Goal: Information Seeking & Learning: Learn about a topic

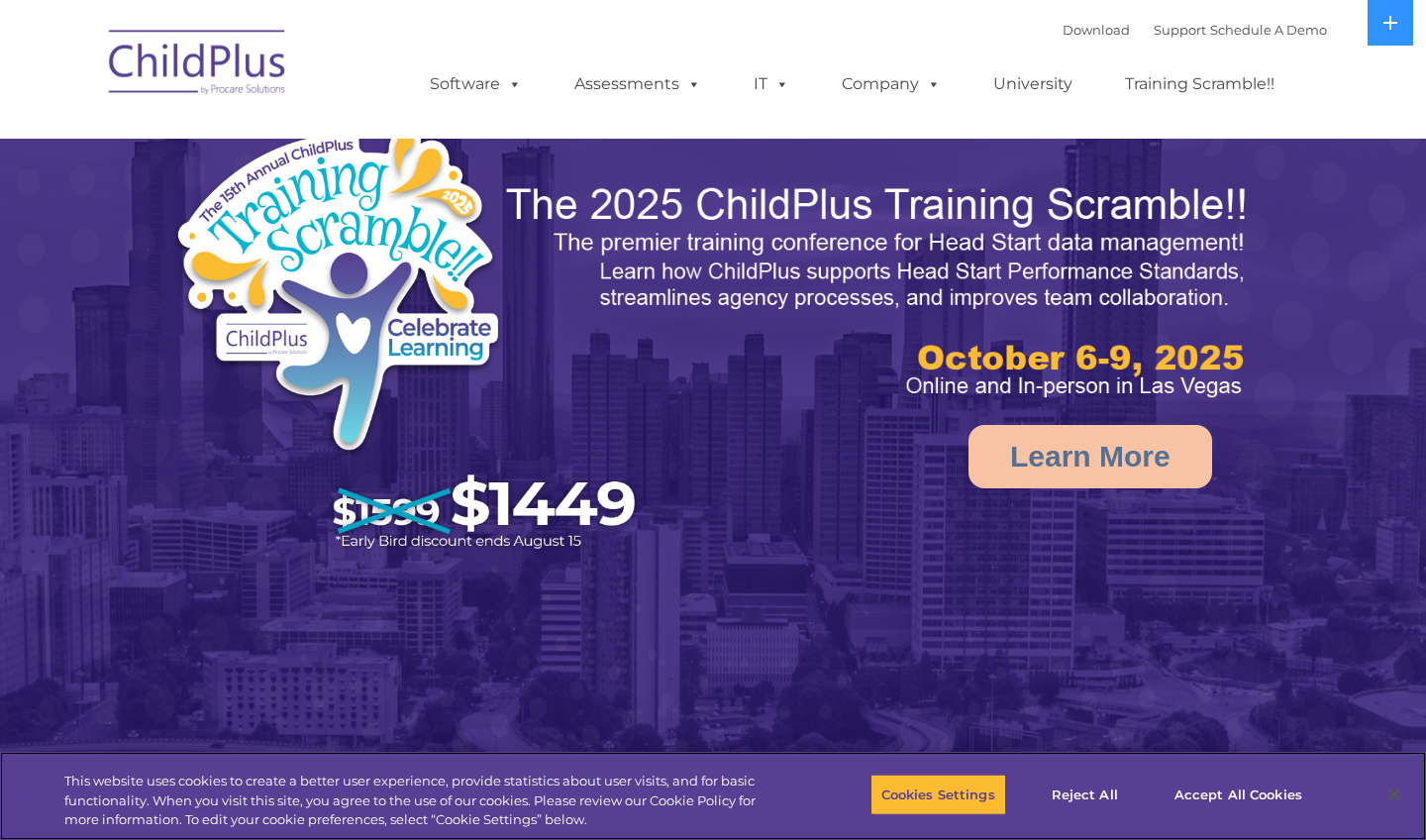
select select "MEDIUM"
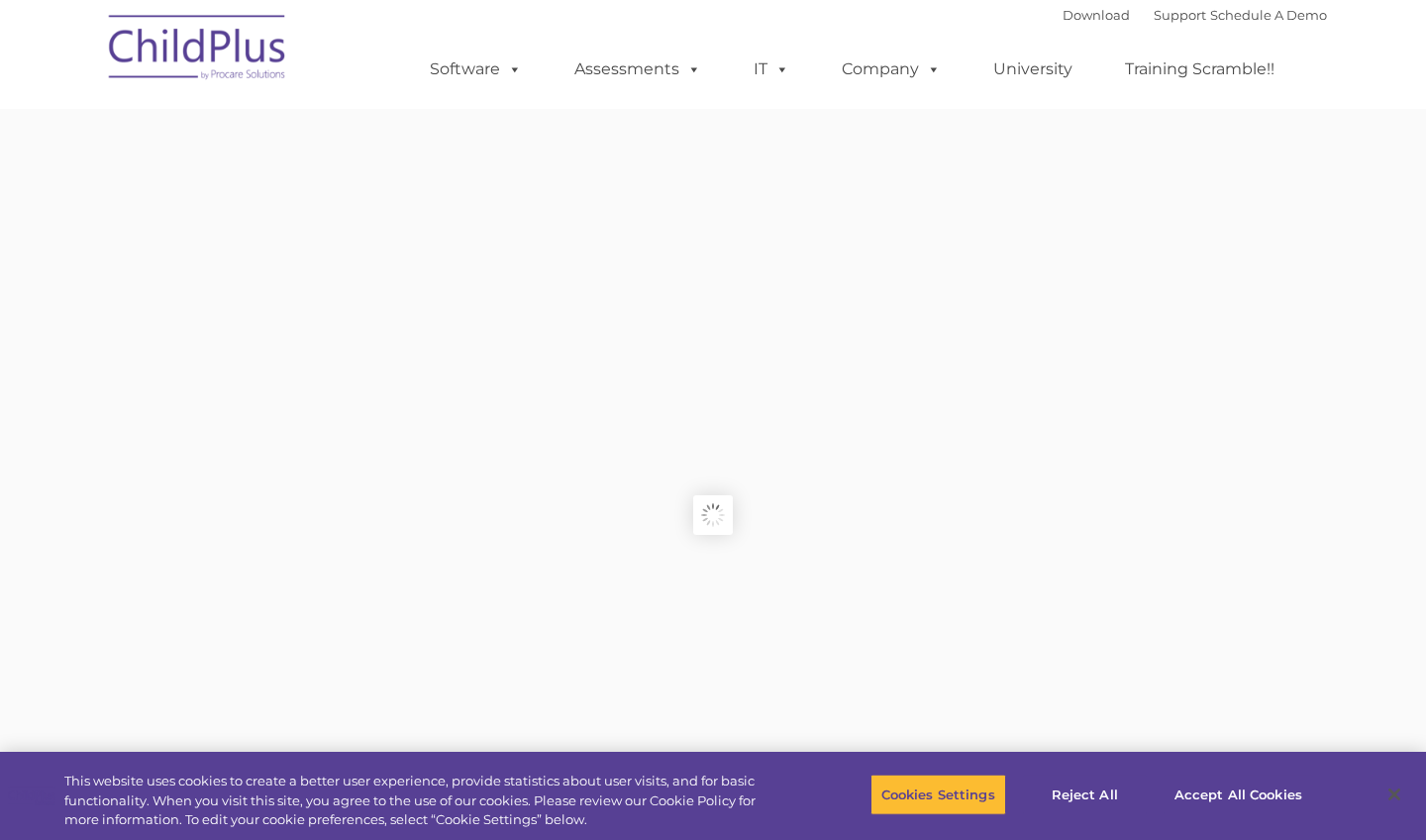
type input ""
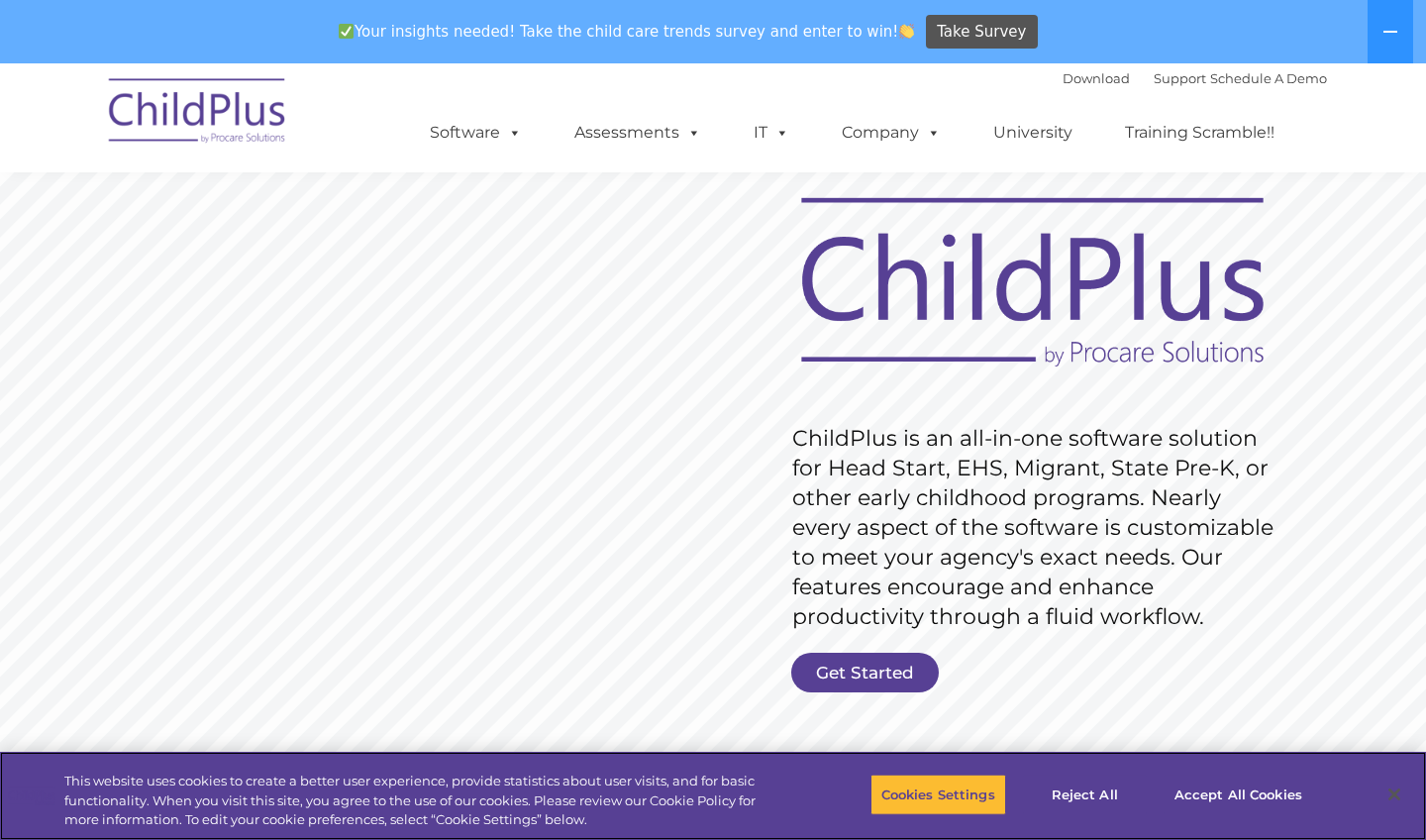
scroll to position [78, 0]
click at [819, 666] on link "Get Started" at bounding box center [865, 672] width 148 height 40
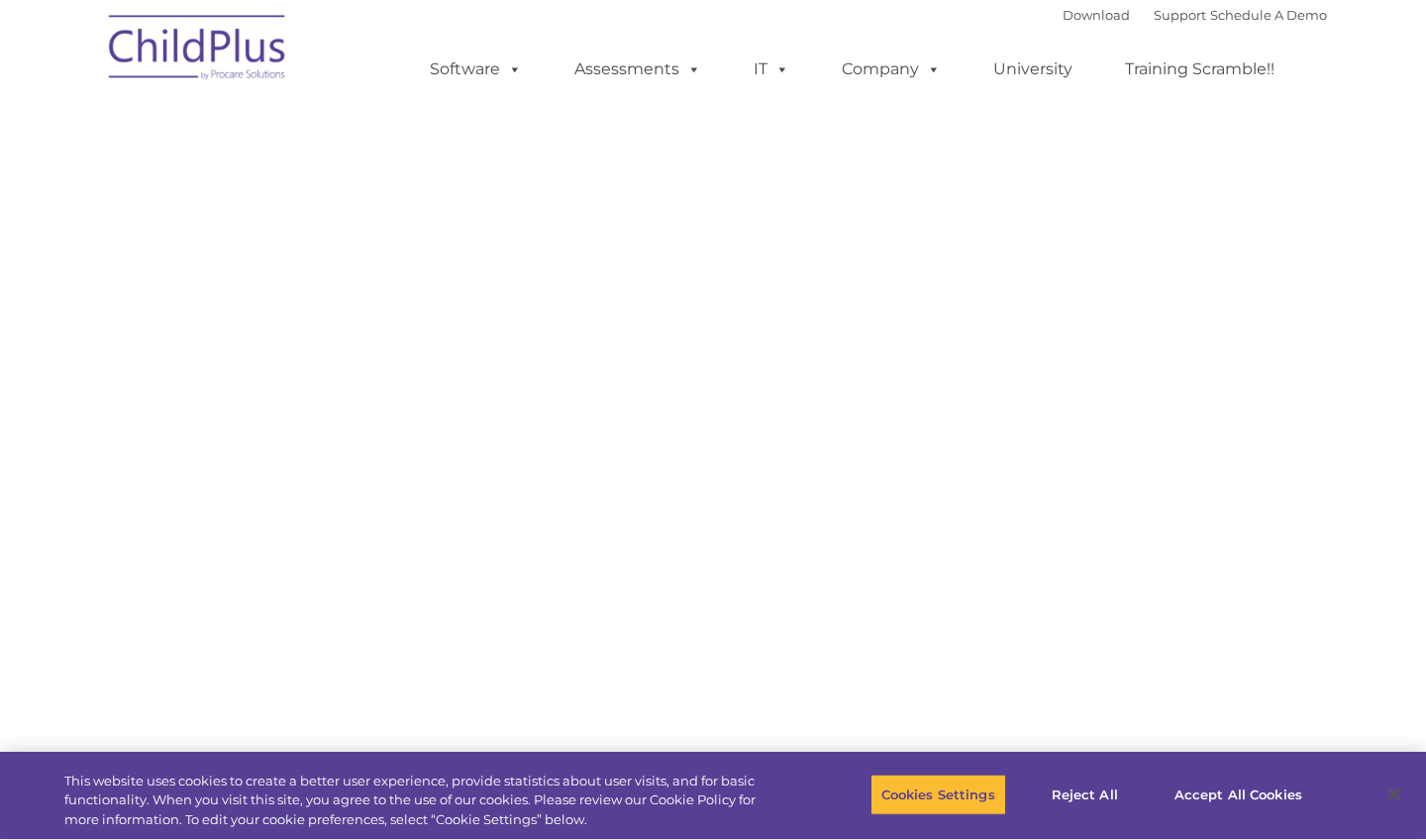
select select "MEDIUM"
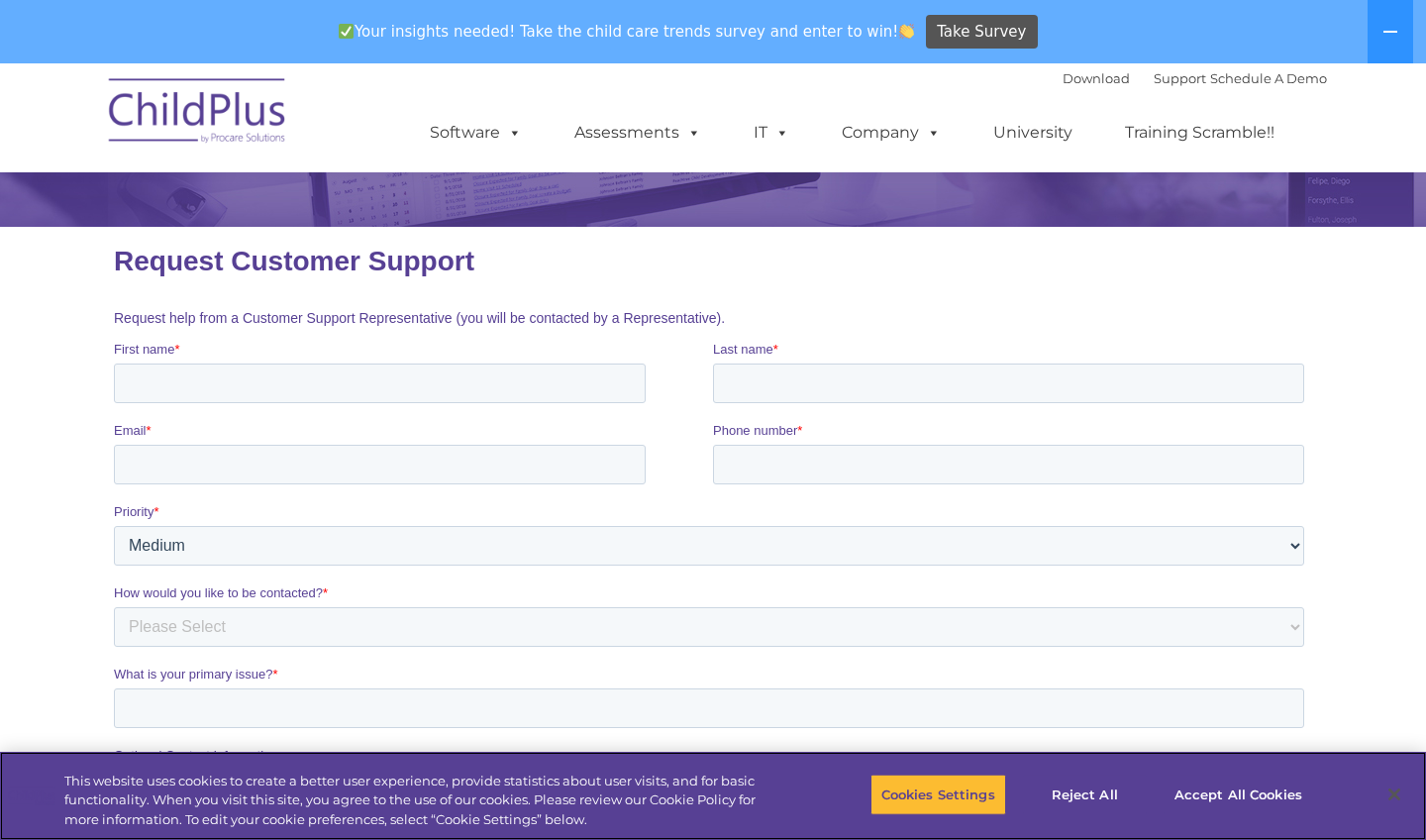
scroll to position [181, 0]
